Goal: Task Accomplishment & Management: Manage account settings

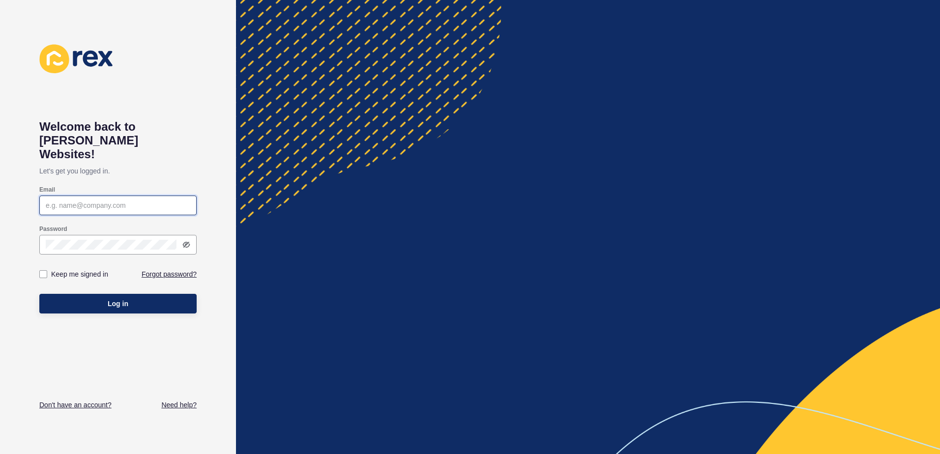
click at [120, 201] on input "Email" at bounding box center [118, 206] width 144 height 10
type input "[PERSON_NAME][EMAIL_ADDRESS][DOMAIN_NAME]"
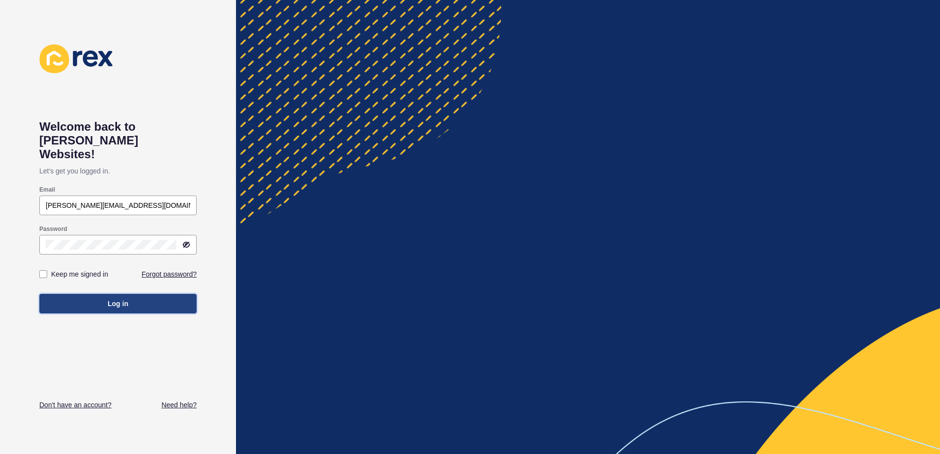
click at [112, 299] on span "Log in" at bounding box center [118, 304] width 21 height 10
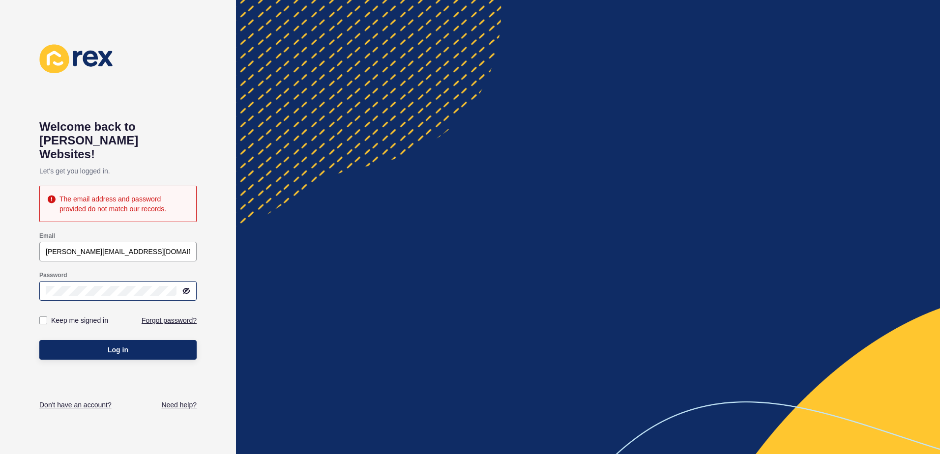
click at [182, 287] on icon at bounding box center [186, 291] width 8 height 8
click at [141, 340] on button "Log in" at bounding box center [117, 350] width 157 height 20
click at [75, 340] on button "Log in" at bounding box center [117, 350] width 157 height 20
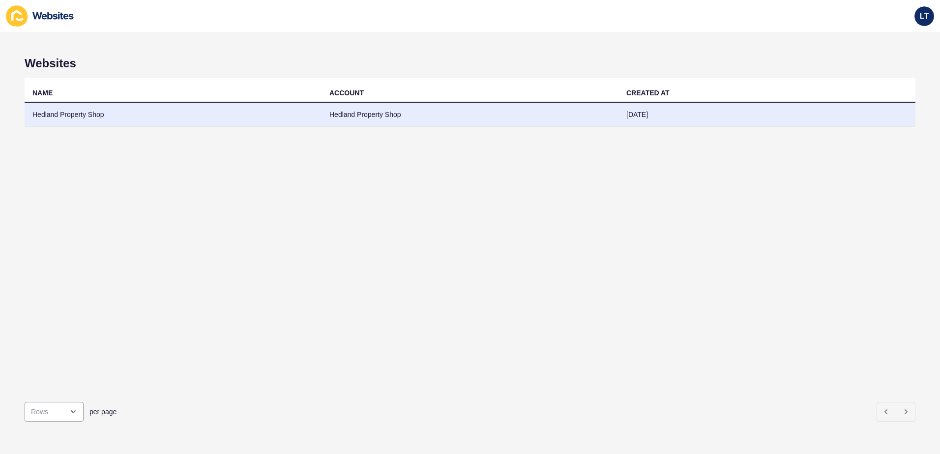
click at [61, 108] on td "Hedland Property Shop" at bounding box center [173, 115] width 297 height 24
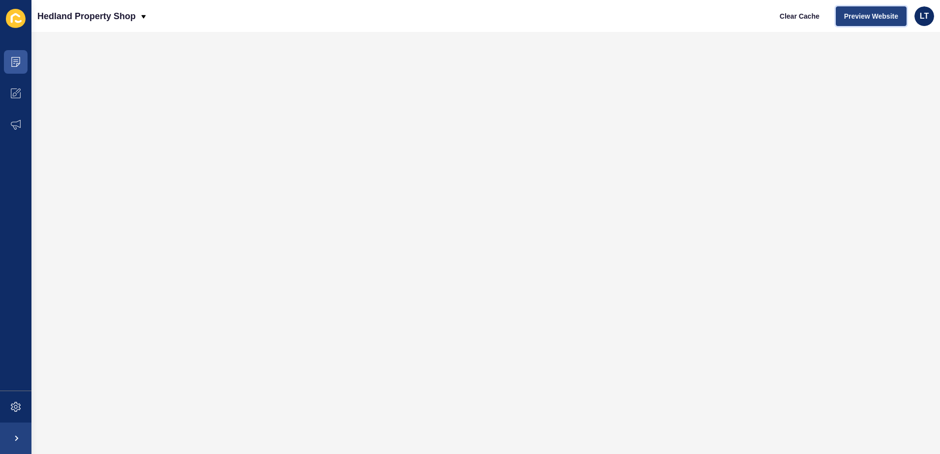
click at [389, 17] on span "Preview Website" at bounding box center [871, 16] width 54 height 10
click at [21, 88] on span at bounding box center [15, 93] width 31 height 31
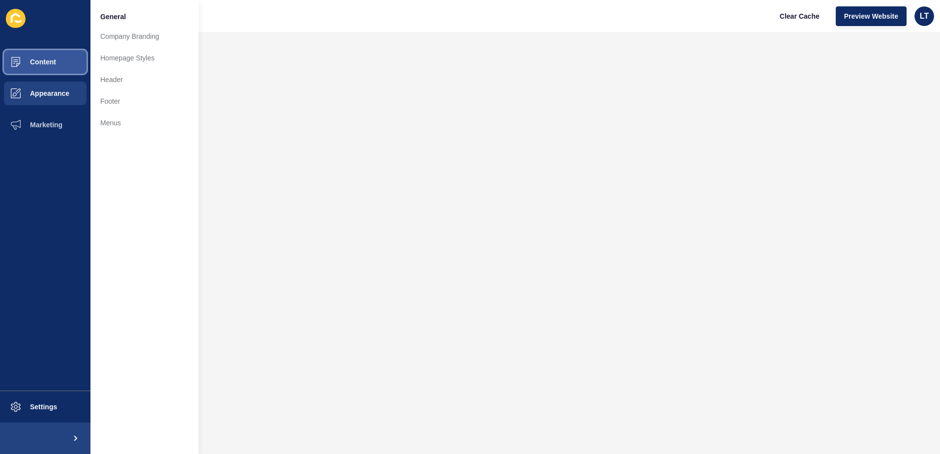
click at [44, 59] on span "Content" at bounding box center [27, 62] width 57 height 8
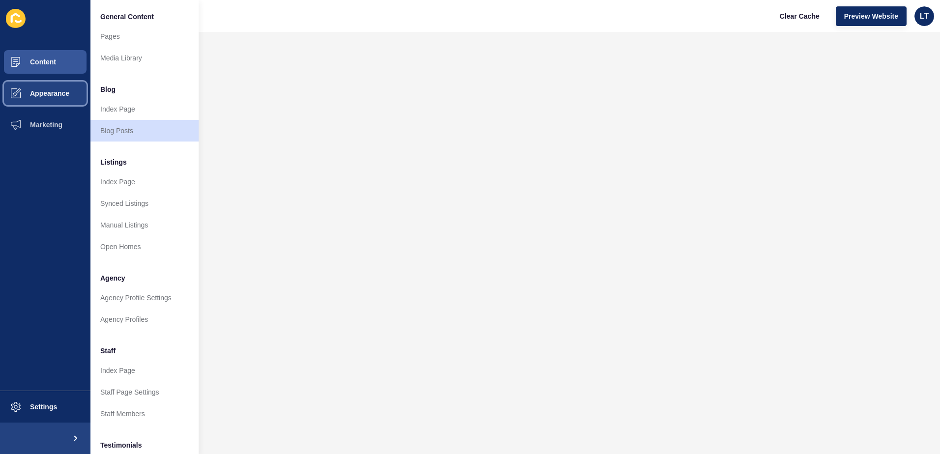
click at [41, 101] on button "Appearance" at bounding box center [45, 93] width 90 height 31
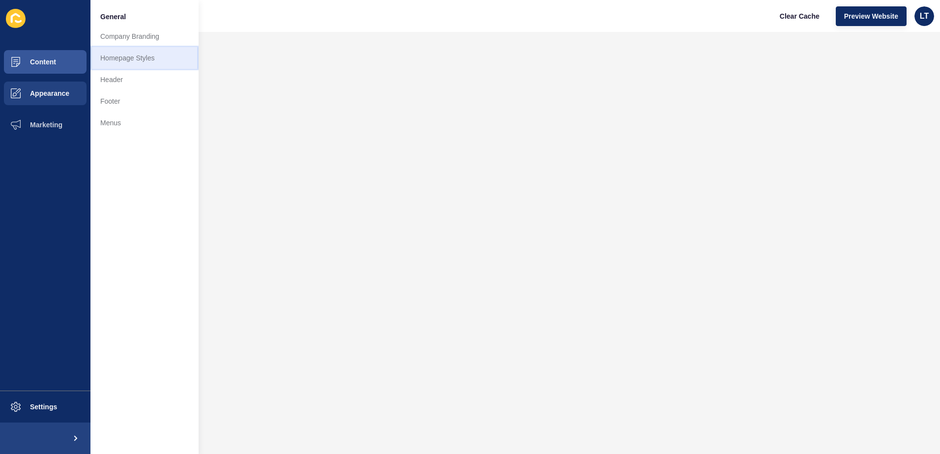
click at [141, 61] on link "Homepage Styles" at bounding box center [144, 58] width 108 height 22
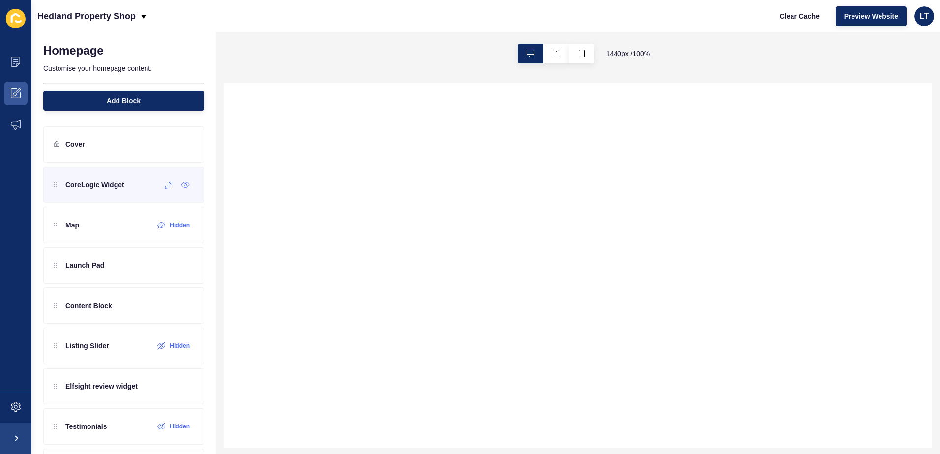
scroll to position [49, 0]
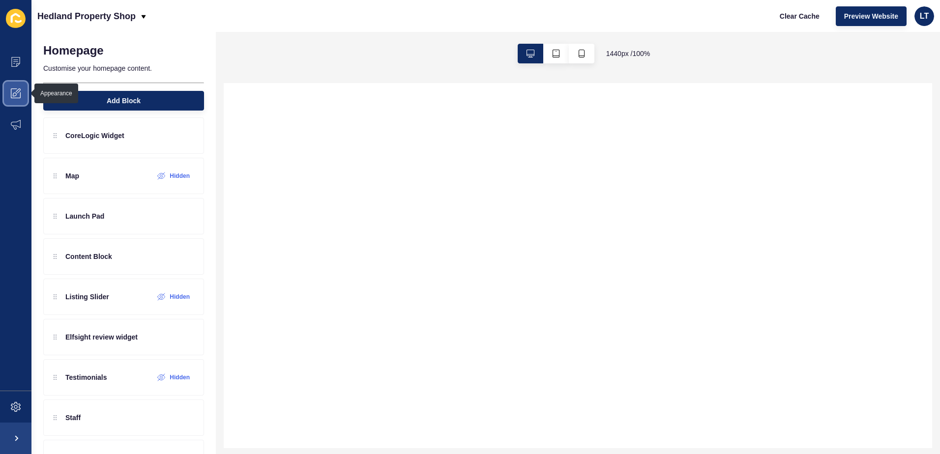
click at [14, 93] on icon at bounding box center [16, 93] width 10 height 10
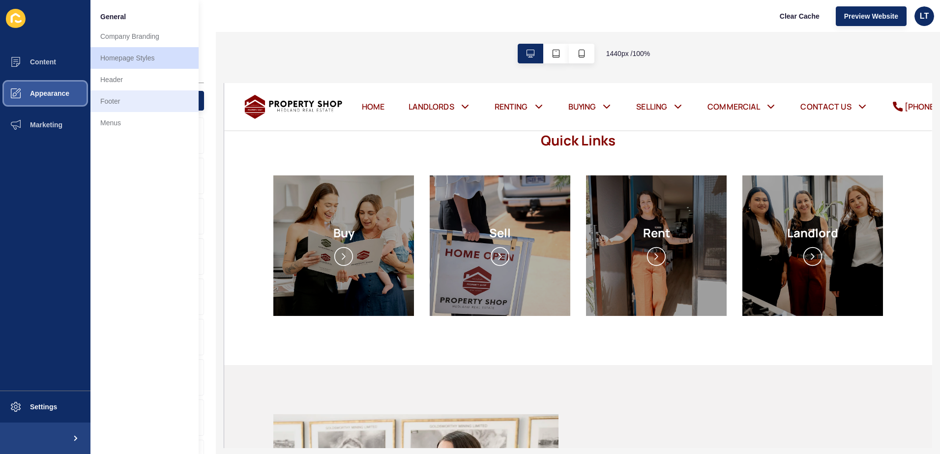
scroll to position [0, 0]
click at [133, 78] on link "Header" at bounding box center [144, 80] width 108 height 22
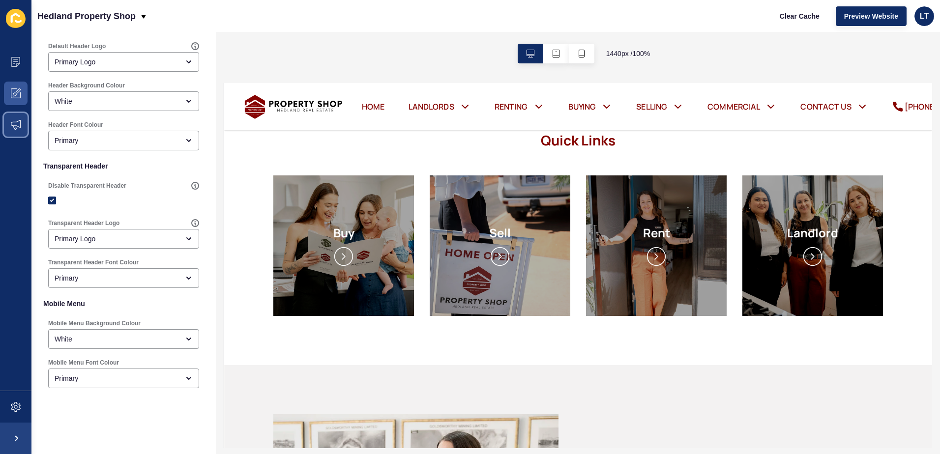
click at [13, 115] on span at bounding box center [15, 124] width 31 height 31
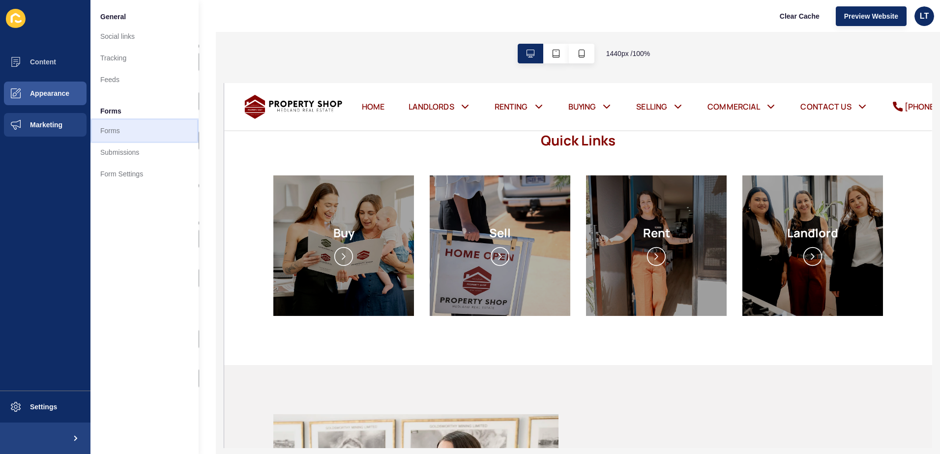
click at [133, 129] on link "Forms" at bounding box center [144, 131] width 108 height 22
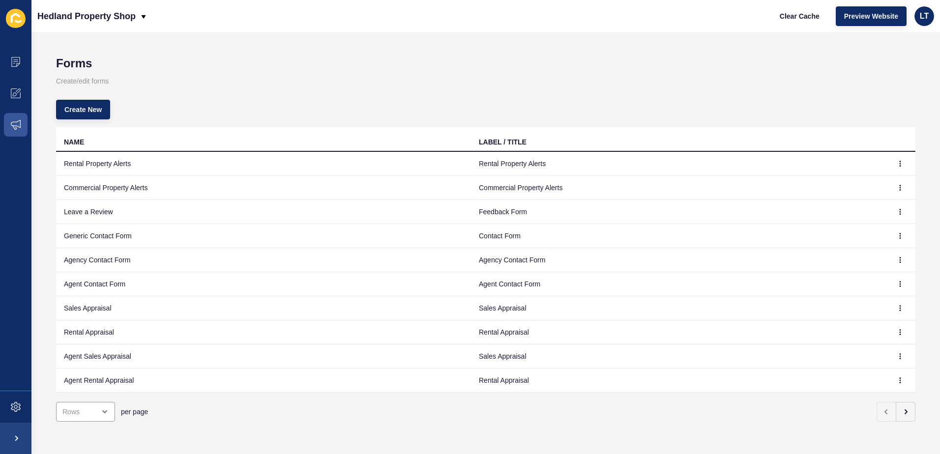
scroll to position [6, 0]
click at [17, 59] on icon at bounding box center [15, 59] width 5 height 0
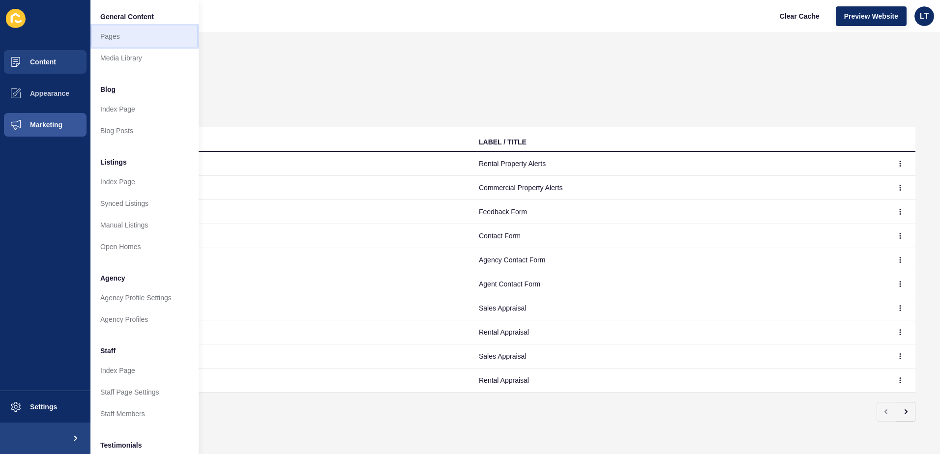
click at [148, 42] on link "Pages" at bounding box center [144, 37] width 108 height 22
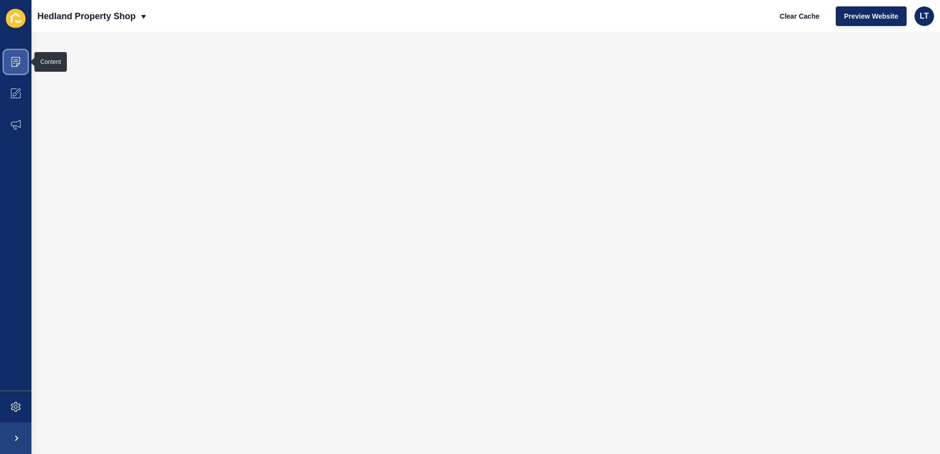
click at [20, 63] on icon at bounding box center [15, 62] width 9 height 10
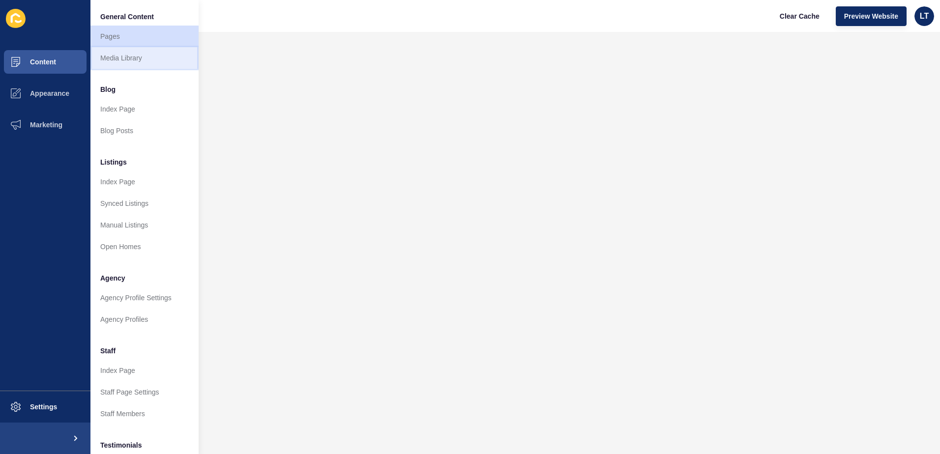
click at [134, 58] on link "Media Library" at bounding box center [144, 58] width 108 height 22
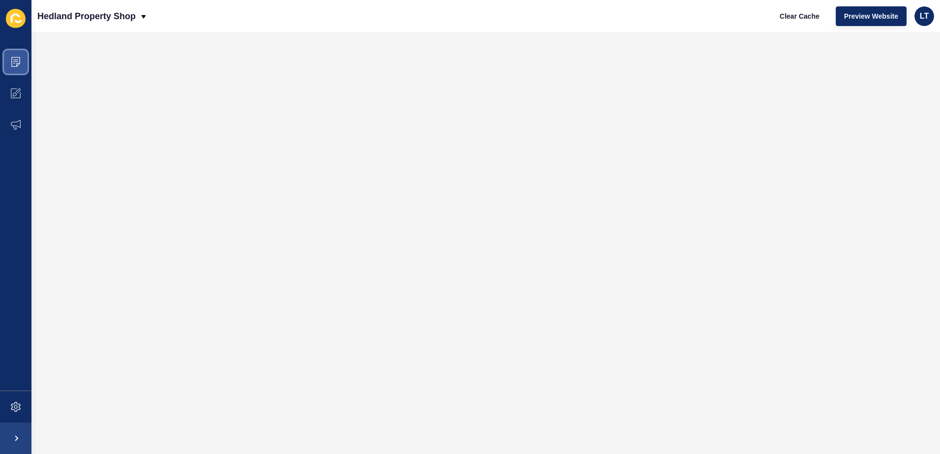
click at [21, 60] on span at bounding box center [15, 61] width 31 height 31
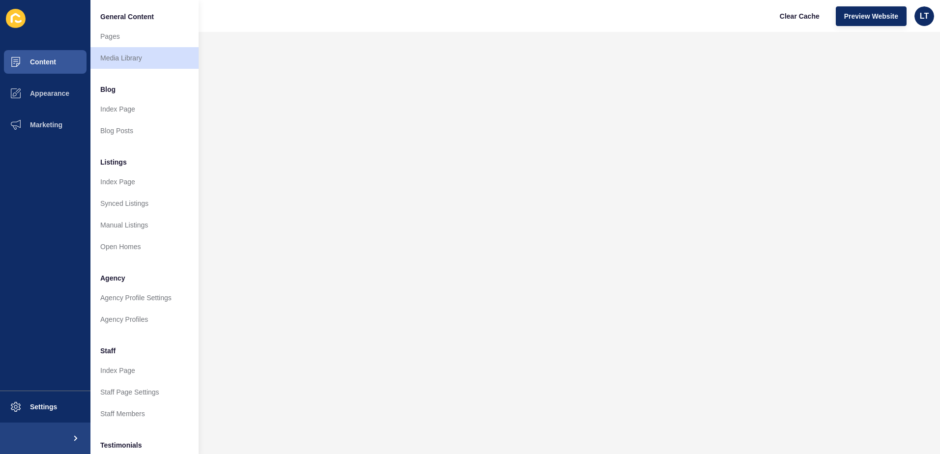
click at [253, 30] on div "Hedland Property Shop Clear Cache Preview Website LT" at bounding box center [485, 16] width 908 height 32
